Goal: Task Accomplishment & Management: Use online tool/utility

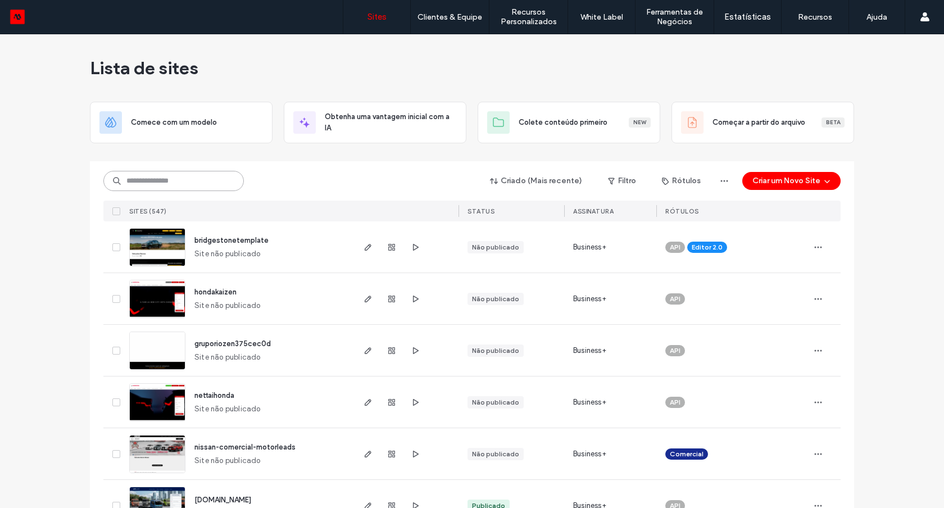
click at [174, 185] on input at bounding box center [173, 181] width 140 height 20
click at [191, 182] on input at bounding box center [173, 181] width 140 height 20
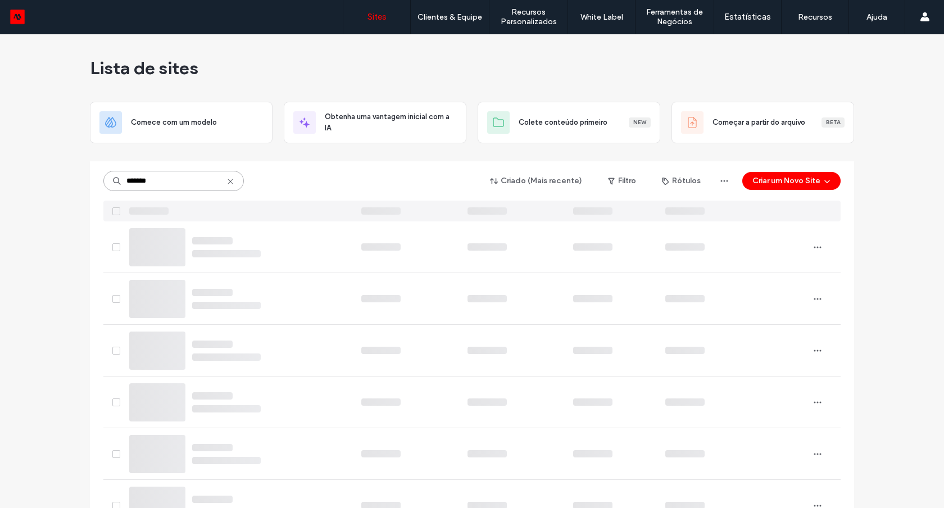
type input "*******"
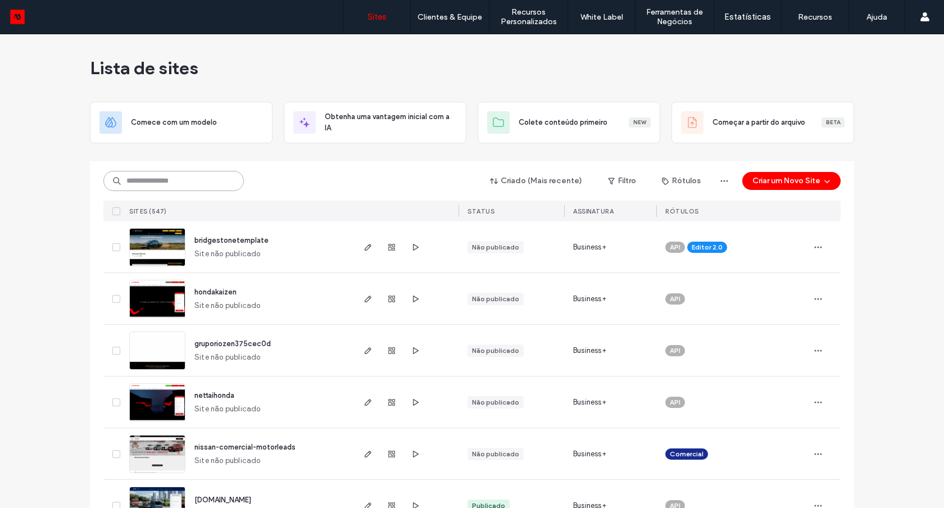
click at [201, 175] on input at bounding box center [173, 181] width 140 height 20
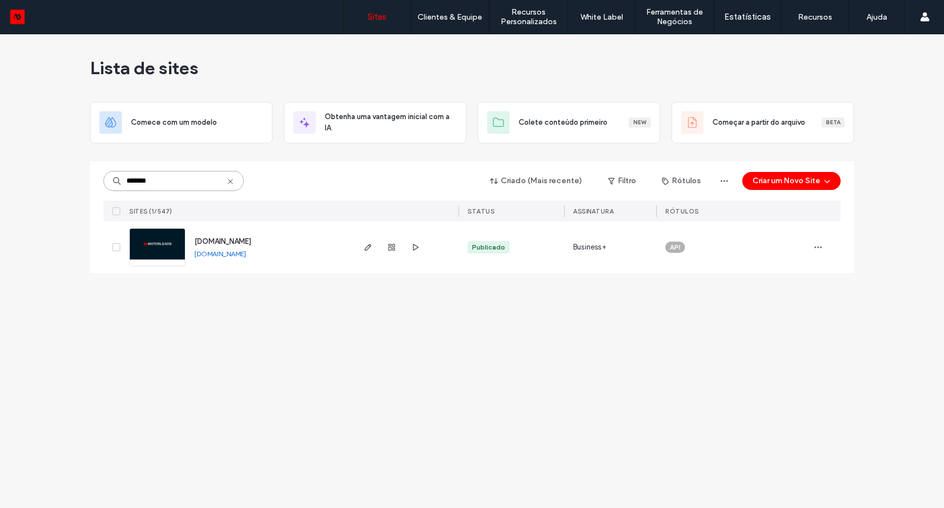
type input "*******"
click at [165, 253] on img at bounding box center [157, 267] width 55 height 76
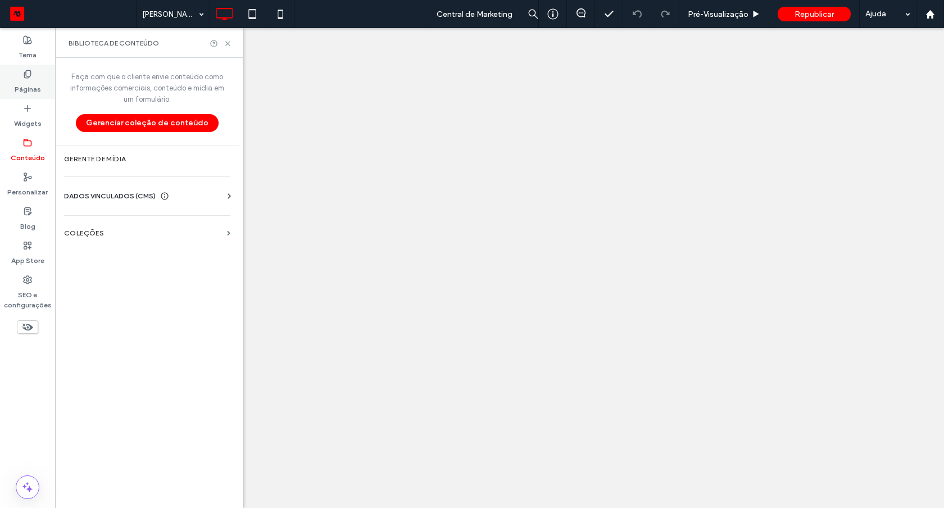
click at [35, 86] on label "Páginas" at bounding box center [28, 87] width 26 height 16
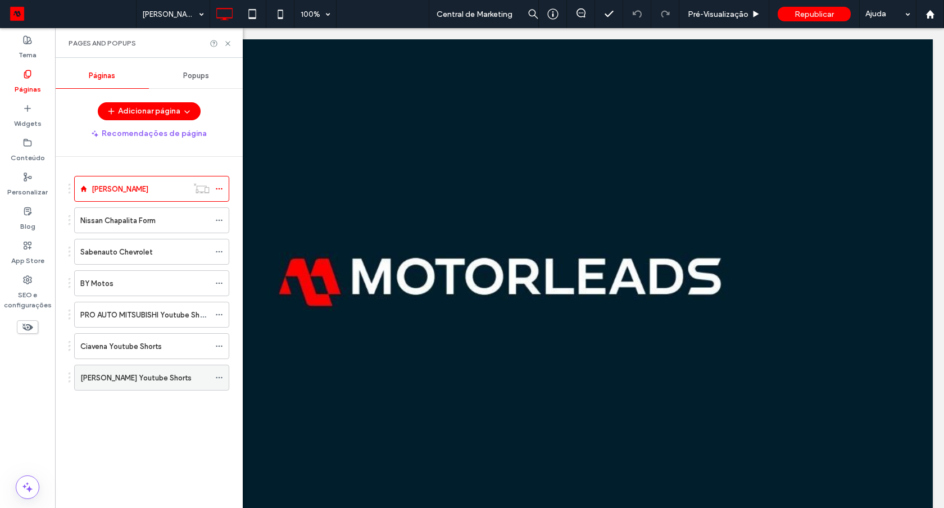
click at [143, 372] on label "Toni Youtube Shorts" at bounding box center [135, 378] width 111 height 20
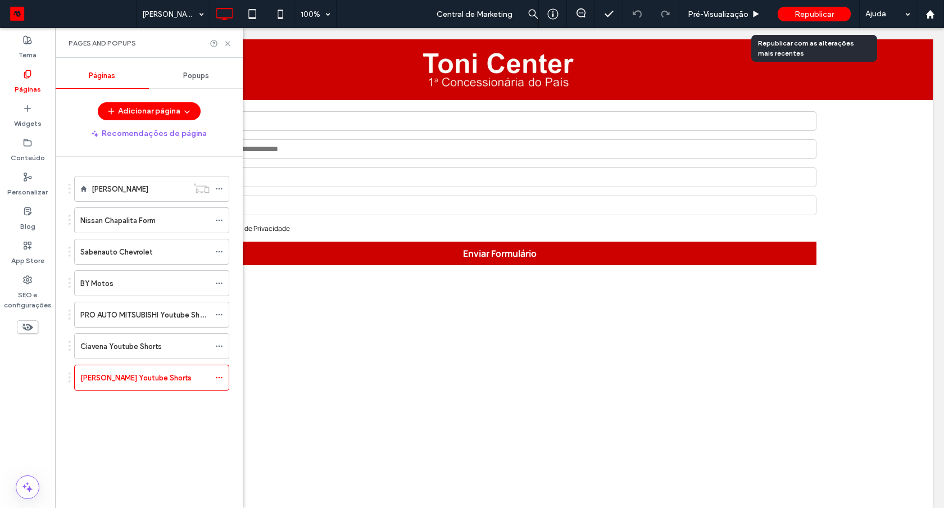
click at [818, 13] on span "Republicar" at bounding box center [813, 15] width 39 height 10
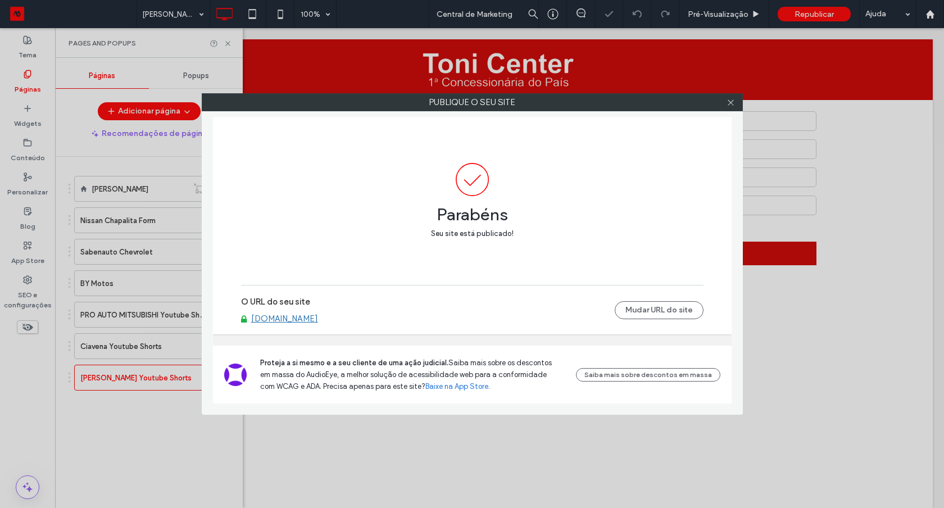
click at [318, 317] on link "[DOMAIN_NAME]" at bounding box center [284, 318] width 67 height 10
click at [725, 99] on div at bounding box center [730, 102] width 17 height 17
click at [731, 101] on icon at bounding box center [730, 102] width 8 height 8
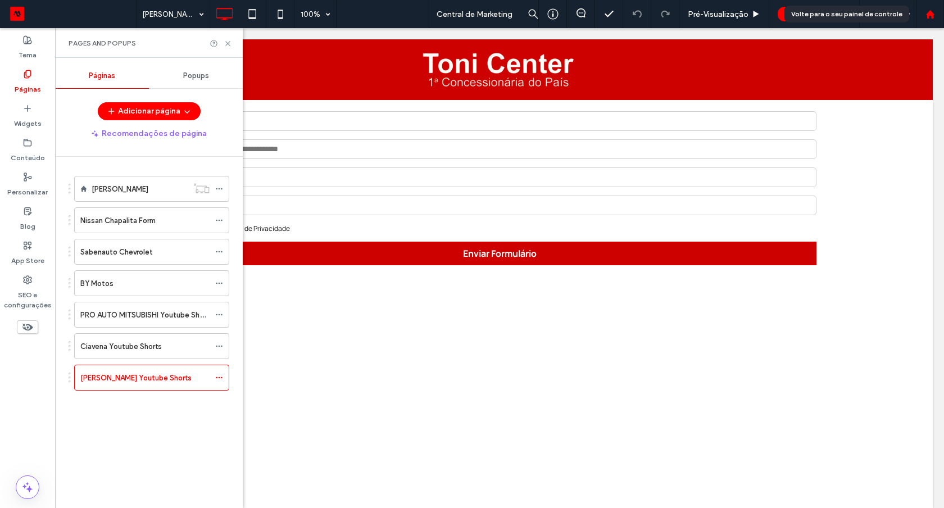
click at [924, 15] on div at bounding box center [929, 15] width 27 height 10
